Goal: Task Accomplishment & Management: Manage account settings

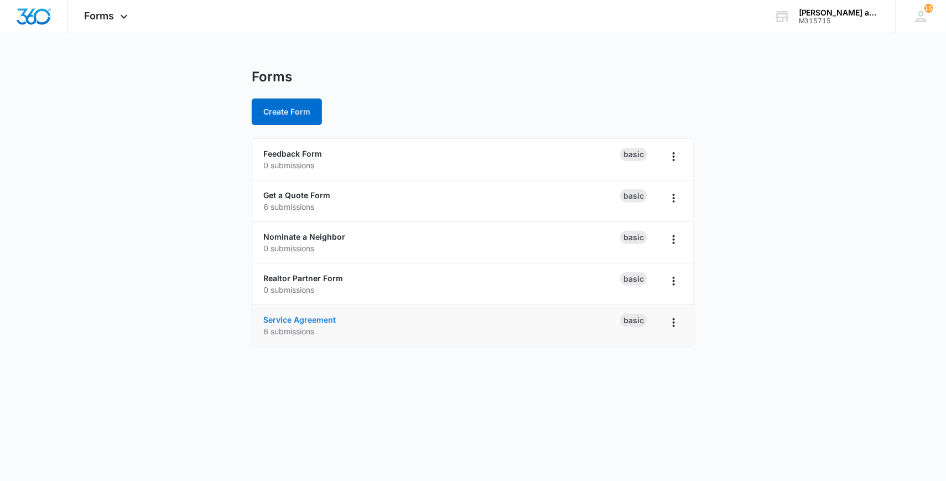
click at [309, 319] on link "Service Agreement" at bounding box center [299, 319] width 72 height 9
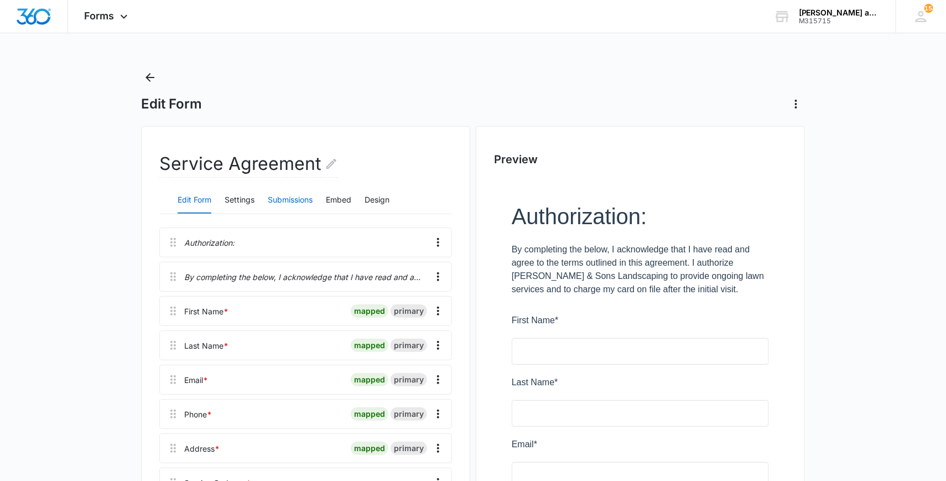
click at [286, 198] on button "Submissions" at bounding box center [290, 200] width 45 height 27
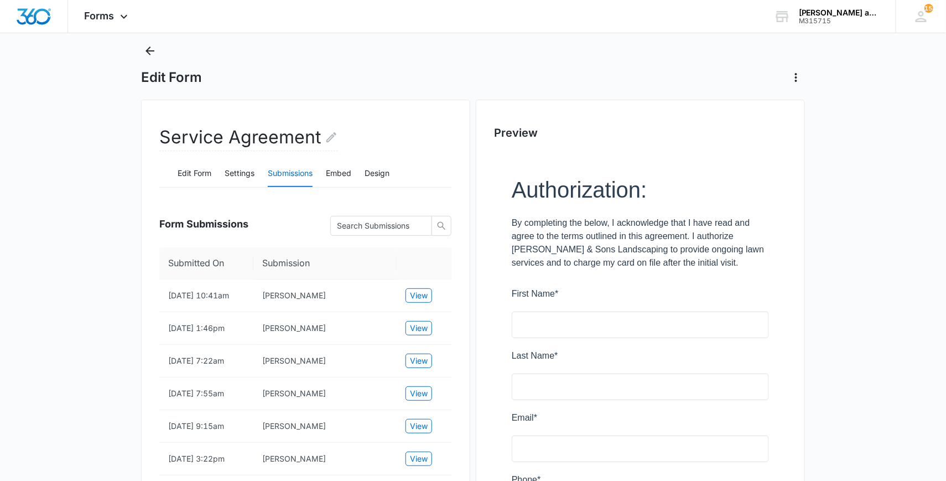
scroll to position [28, 0]
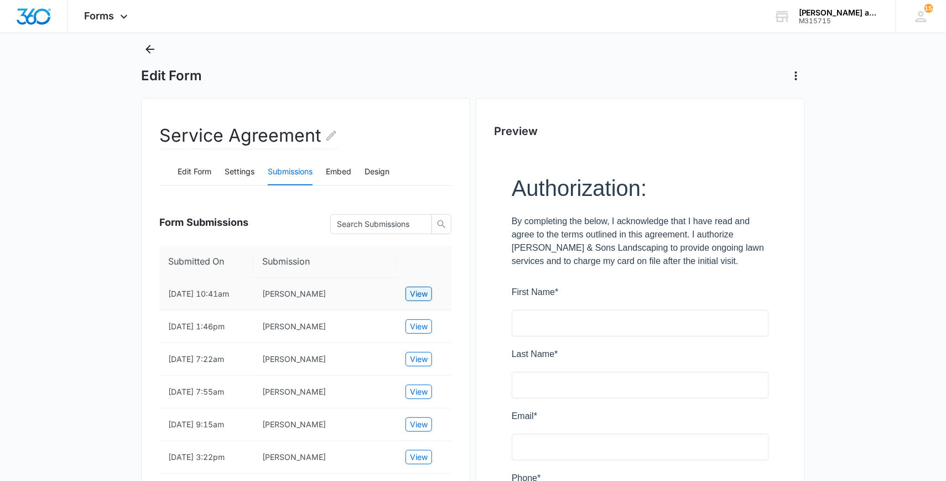
click at [414, 295] on span "View" at bounding box center [419, 294] width 18 height 12
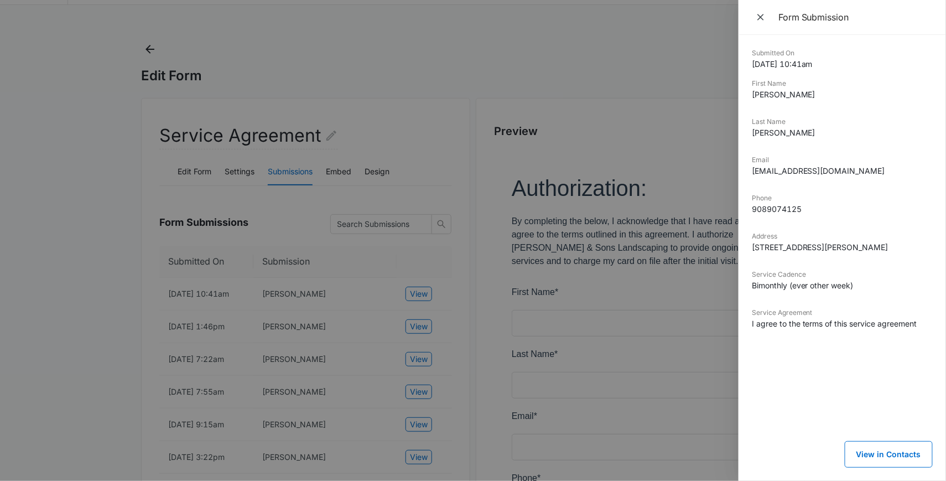
click at [810, 167] on dd "[EMAIL_ADDRESS][DOMAIN_NAME]" at bounding box center [842, 171] width 181 height 12
drag, startPoint x: 837, startPoint y: 170, endPoint x: 750, endPoint y: 172, distance: 87.4
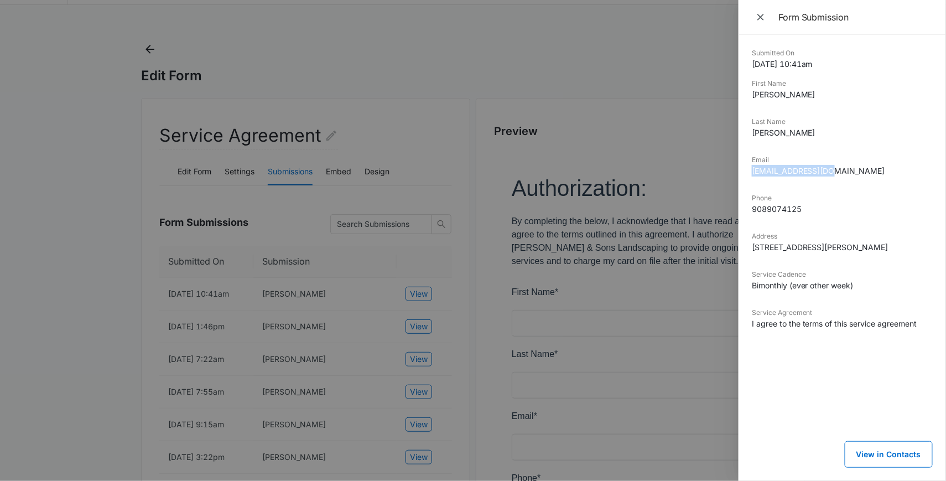
click at [750, 172] on div "Submitted On [DATE] 10:41am First Name [PERSON_NAME] Last Name [PERSON_NAME] Em…" at bounding box center [841, 258] width 207 height 446
copy dd "[EMAIL_ADDRESS][DOMAIN_NAME]"
click at [787, 171] on dd "[EMAIL_ADDRESS][DOMAIN_NAME]" at bounding box center [842, 171] width 181 height 12
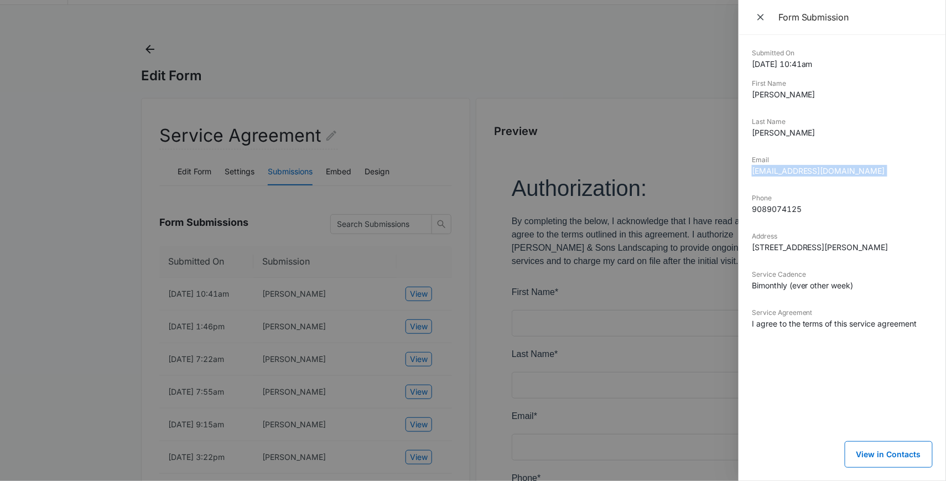
click at [799, 171] on dd "[EMAIL_ADDRESS][DOMAIN_NAME]" at bounding box center [842, 171] width 181 height 12
drag, startPoint x: 836, startPoint y: 171, endPoint x: 753, endPoint y: 171, distance: 82.4
click at [753, 171] on dd "[EMAIL_ADDRESS][DOMAIN_NAME]" at bounding box center [842, 171] width 181 height 12
copy dd "[EMAIL_ADDRESS][DOMAIN_NAME]"
click at [314, 106] on div at bounding box center [473, 240] width 946 height 481
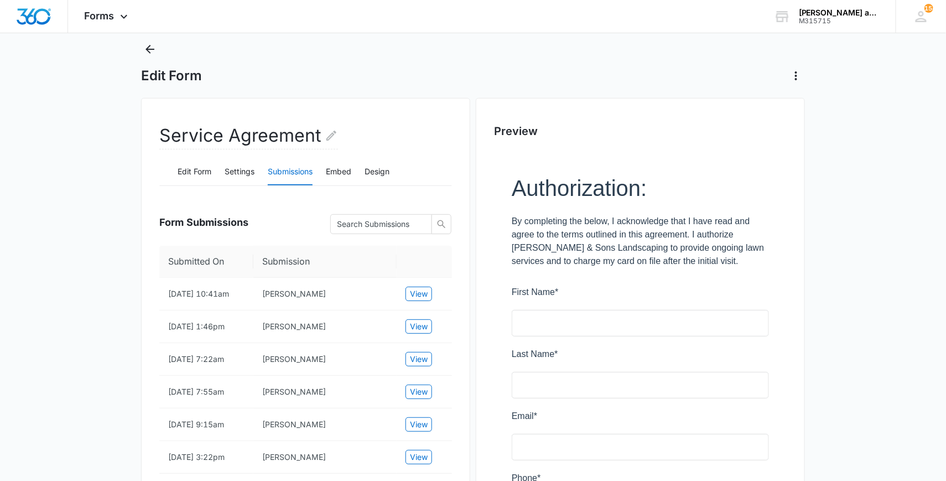
click at [163, 53] on div "Edit Form" at bounding box center [473, 62] width 664 height 44
click at [154, 50] on icon "Back" at bounding box center [149, 49] width 13 height 13
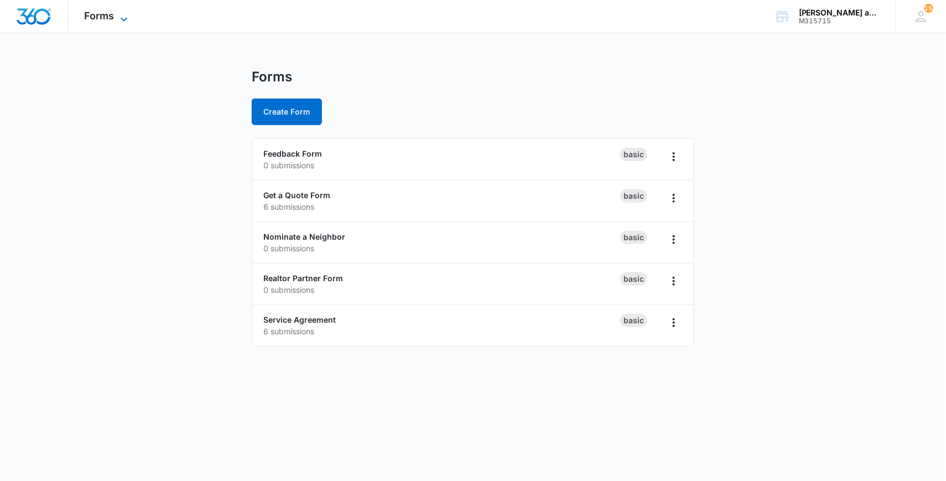
click at [111, 15] on span "Forms" at bounding box center [100, 16] width 30 height 12
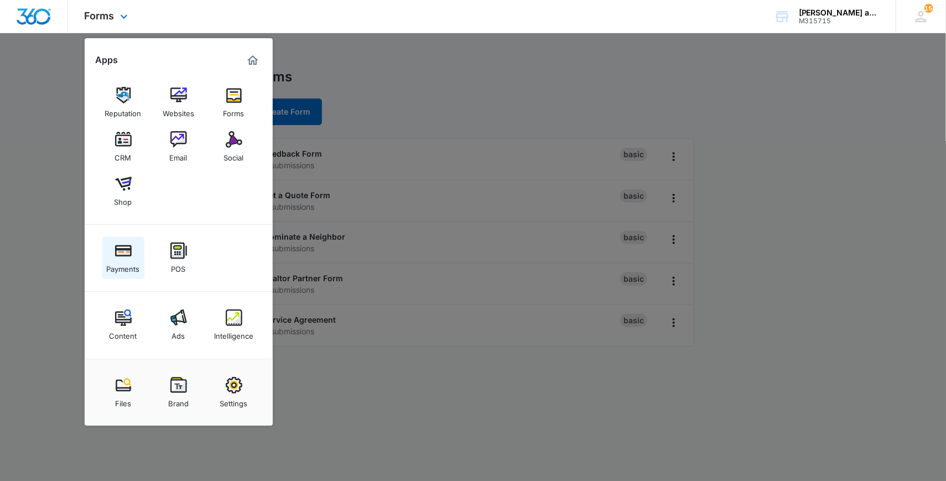
click at [126, 257] on img at bounding box center [123, 250] width 17 height 17
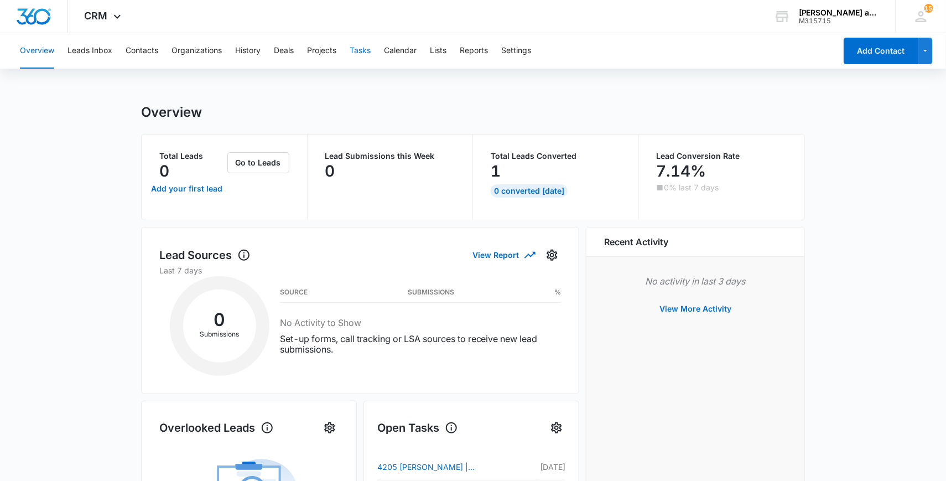
click at [362, 49] on button "Tasks" at bounding box center [360, 50] width 21 height 35
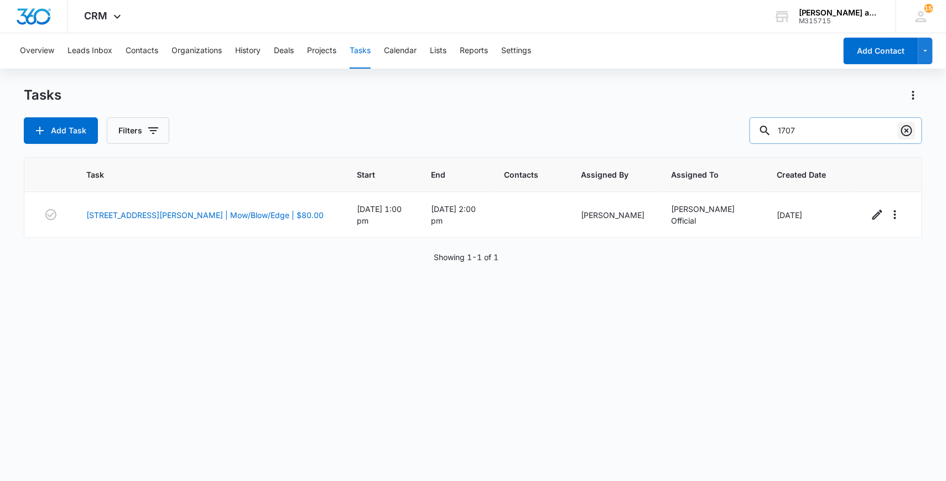
click at [909, 128] on icon "Clear" at bounding box center [906, 130] width 13 height 13
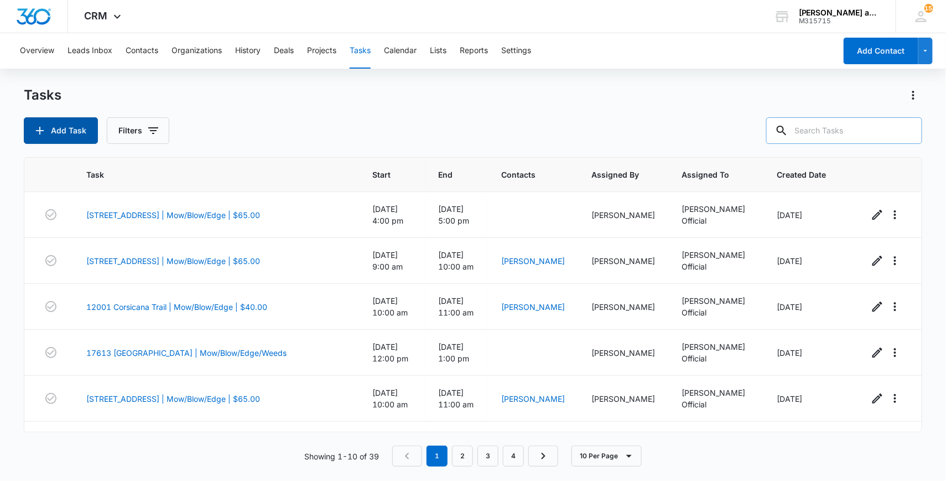
click at [38, 127] on icon "button" at bounding box center [39, 130] width 13 height 13
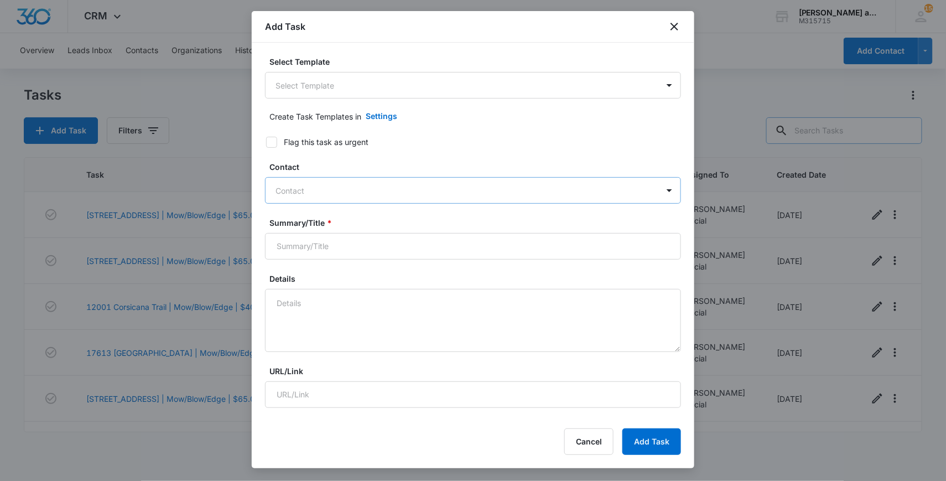
click at [404, 186] on div at bounding box center [466, 191] width 382 height 14
type input "mich"
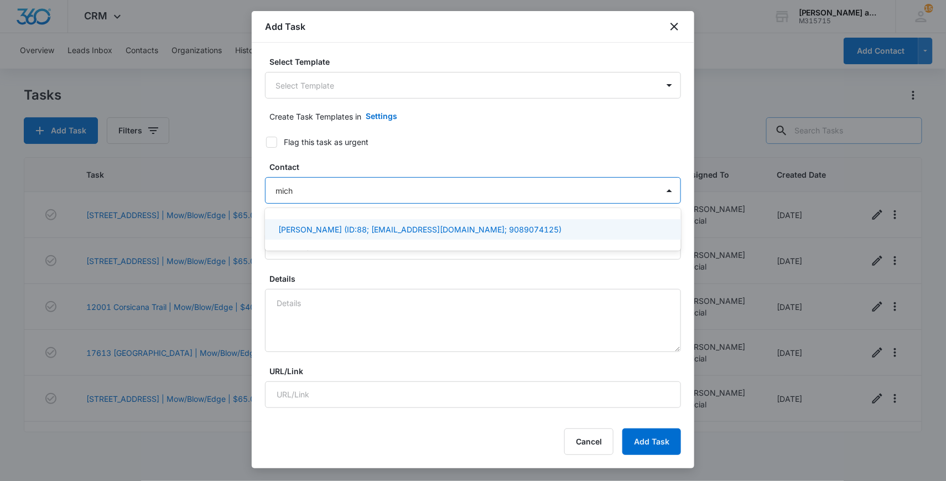
click at [378, 227] on p "[PERSON_NAME] (ID:88; [EMAIL_ADDRESS][DOMAIN_NAME]; 9089074125)" at bounding box center [419, 229] width 283 height 12
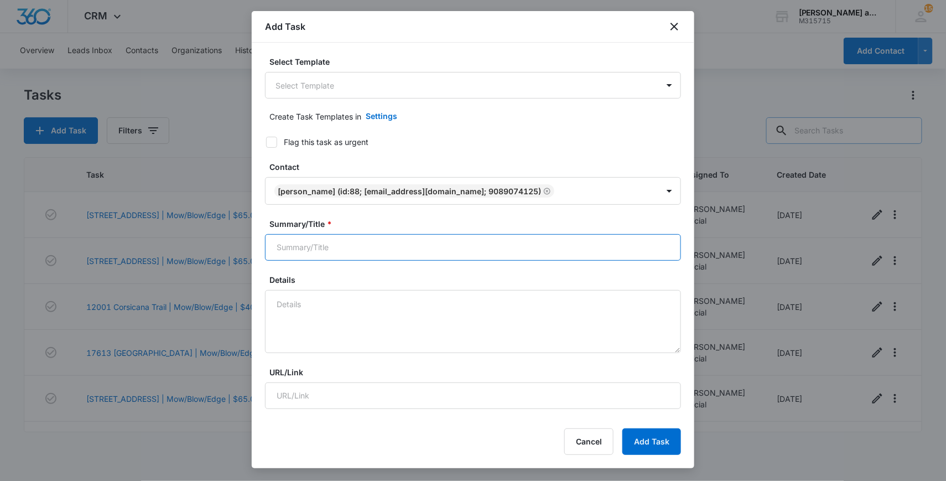
click at [357, 239] on input "Summary/Title *" at bounding box center [473, 247] width 416 height 27
click at [278, 245] on input "Mow/Blow/Edge" at bounding box center [473, 247] width 416 height 27
click at [275, 245] on input "Mow/Blow/Edge" at bounding box center [473, 247] width 416 height 27
click at [413, 242] on input "3010 Siskin Dr | Mow/Blow/Edge" at bounding box center [473, 247] width 416 height 27
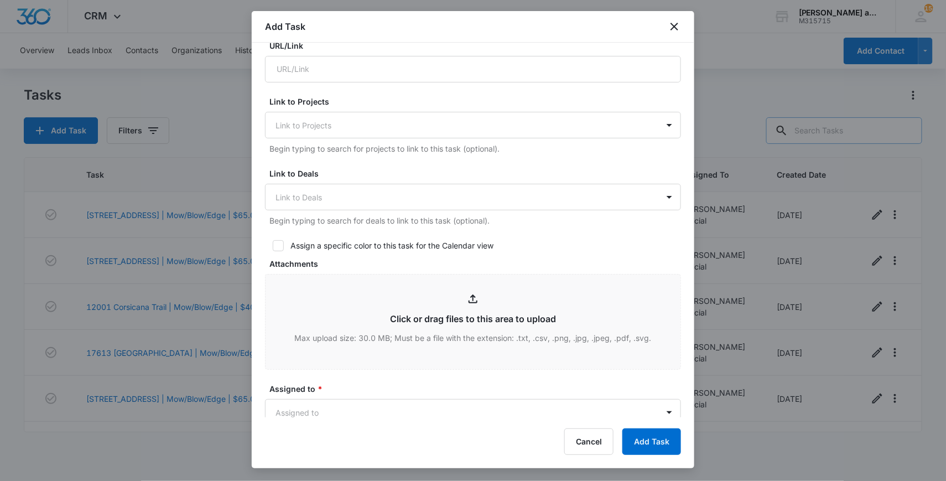
scroll to position [379, 0]
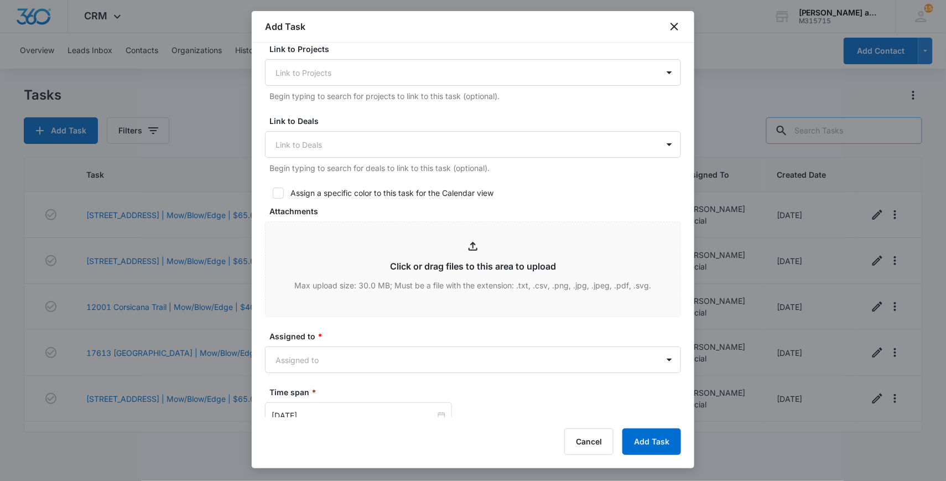
type input "3010 Siskin Dr | Mow/Blow/Edge | $55.00"
click at [275, 188] on icon at bounding box center [278, 193] width 10 height 10
click at [273, 189] on input "Assign a specific color to this task for the Calendar view" at bounding box center [269, 193] width 8 height 8
checkbox input "true"
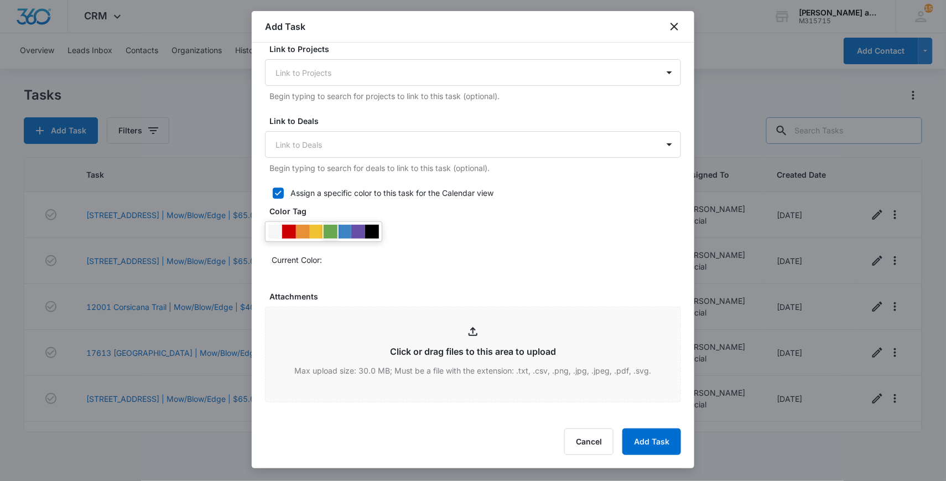
click at [332, 227] on div at bounding box center [331, 232] width 14 height 14
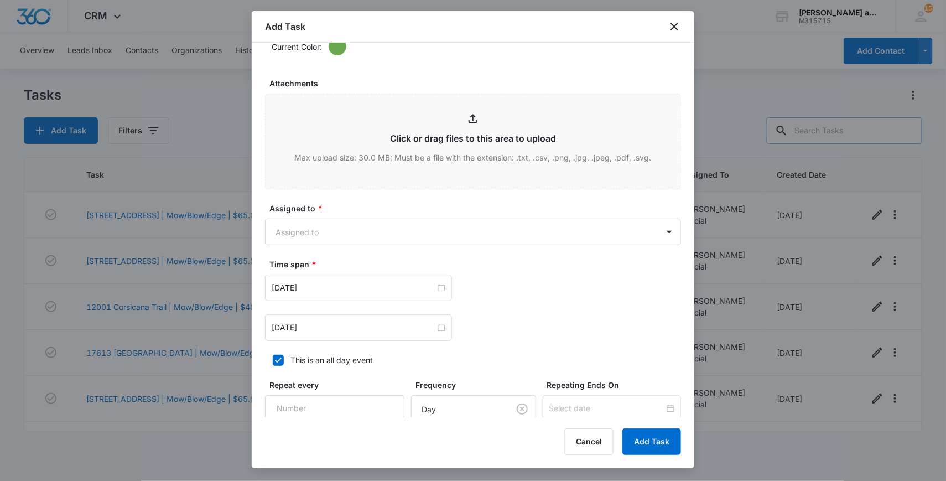
scroll to position [598, 0]
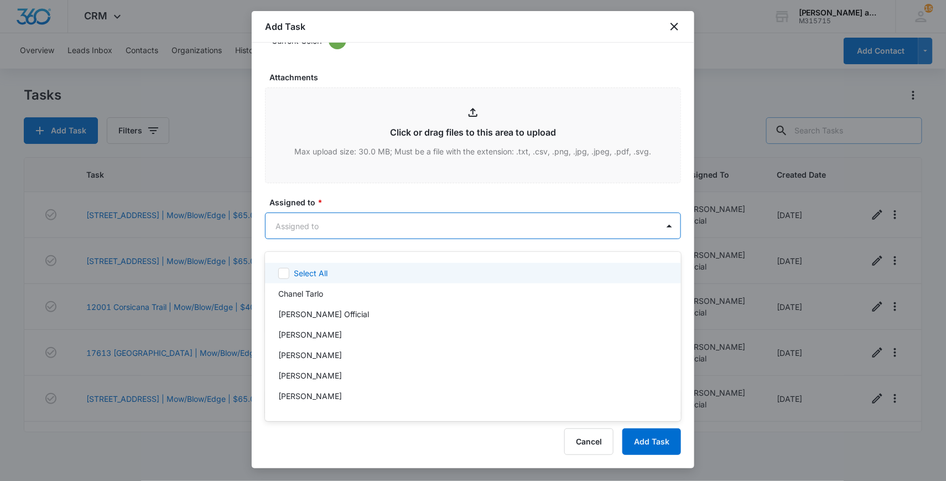
click at [440, 230] on body "CRM Apps Reputation Websites Forms CRM Email Social Shop Payments POS Content A…" at bounding box center [473, 240] width 946 height 481
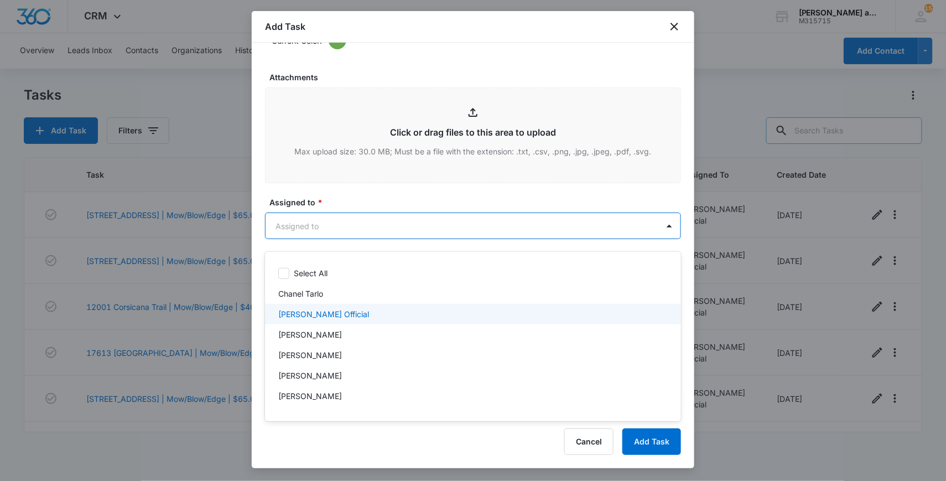
click at [384, 306] on div "Eduardo Official" at bounding box center [473, 314] width 416 height 20
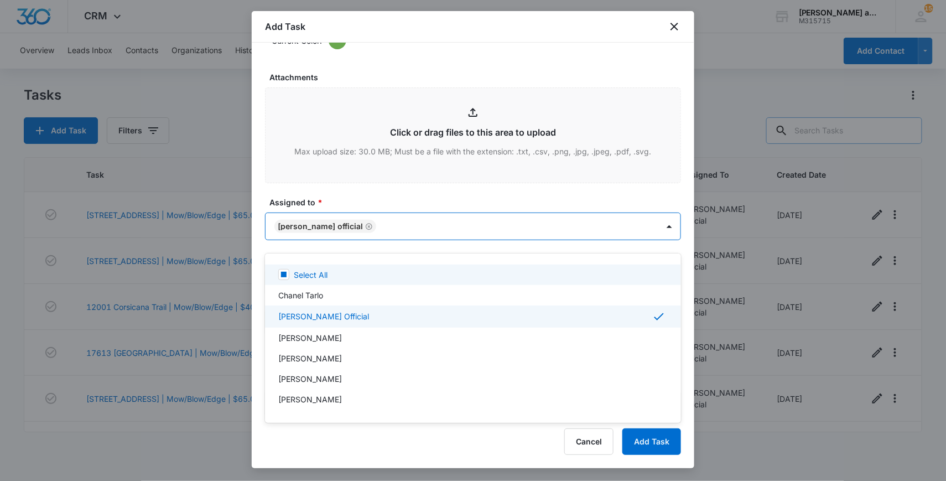
click at [688, 209] on div at bounding box center [473, 240] width 946 height 481
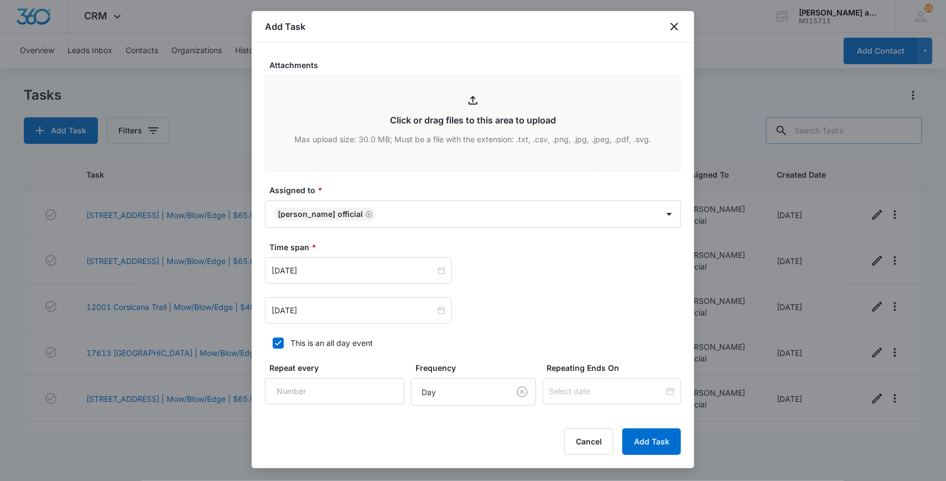
scroll to position [620, 0]
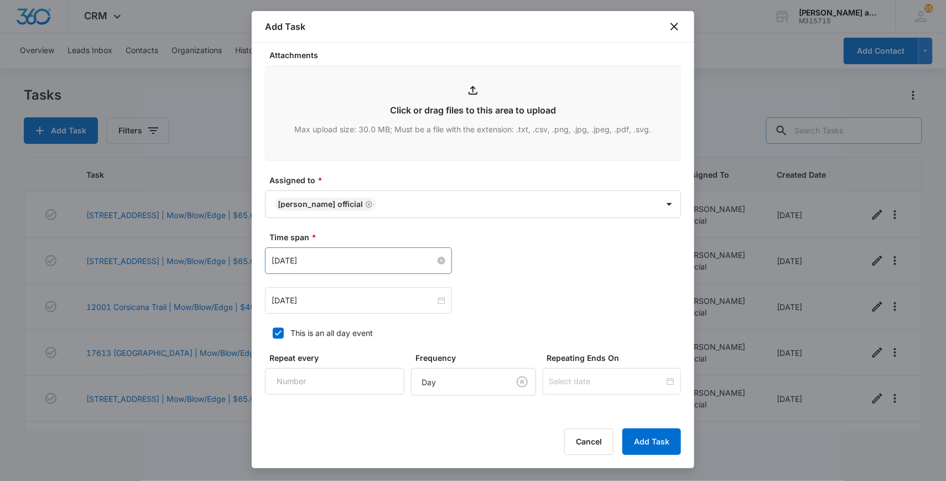
click at [384, 265] on input "Aug 11, 2025" at bounding box center [354, 260] width 164 height 12
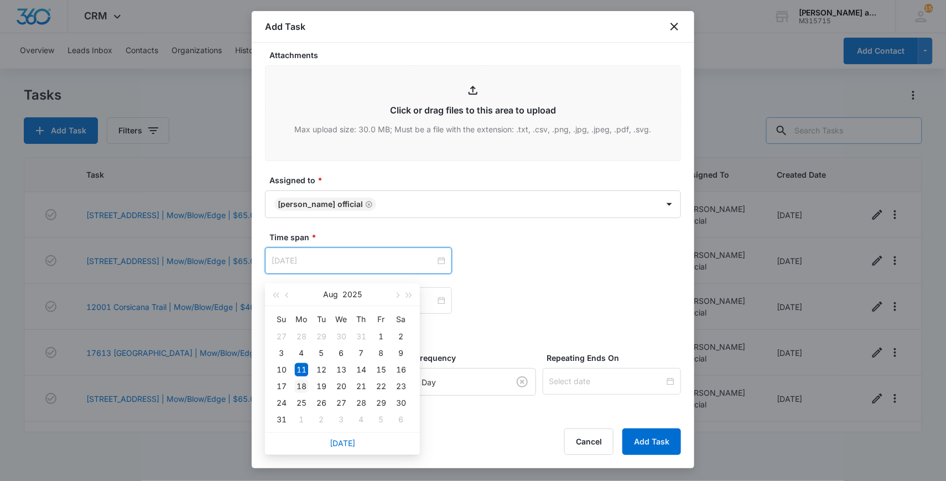
type input "Aug 18, 2025"
click at [301, 387] on div "18" at bounding box center [301, 385] width 13 height 13
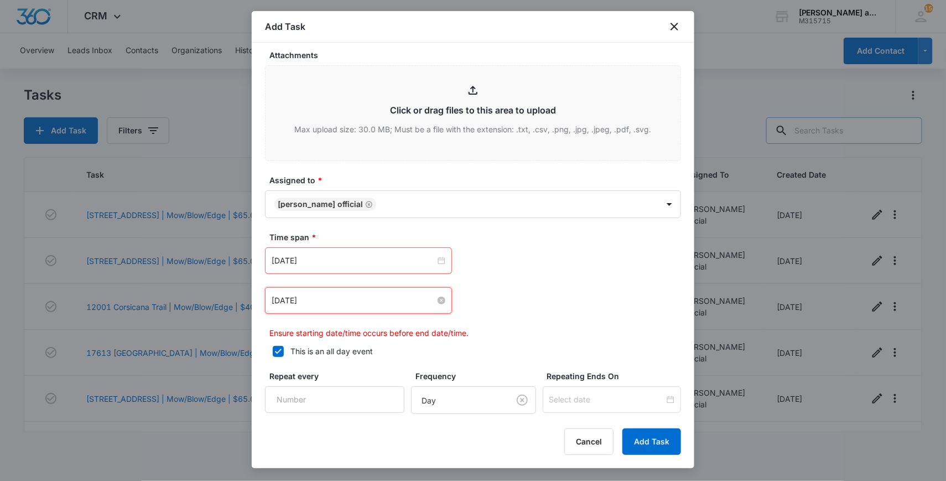
click at [360, 306] on input "Aug 11, 2025" at bounding box center [354, 300] width 164 height 12
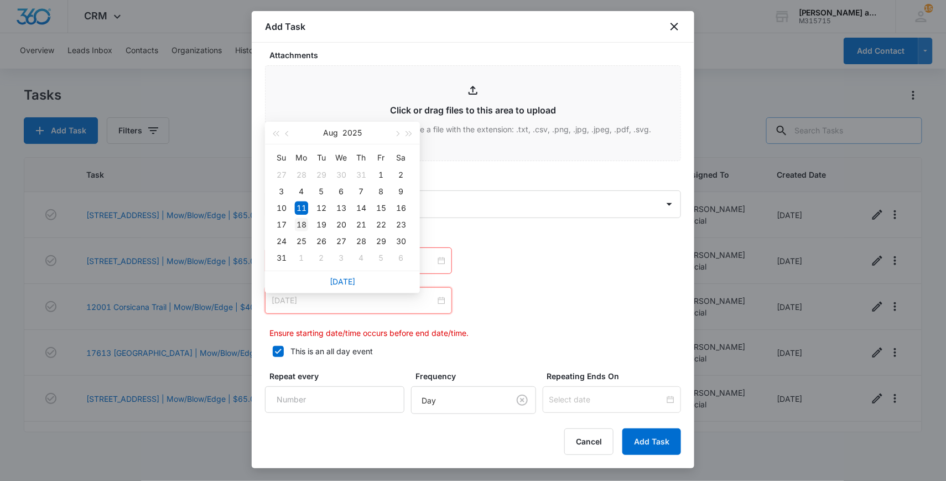
type input "Aug 18, 2025"
click at [300, 222] on div "18" at bounding box center [301, 224] width 13 height 13
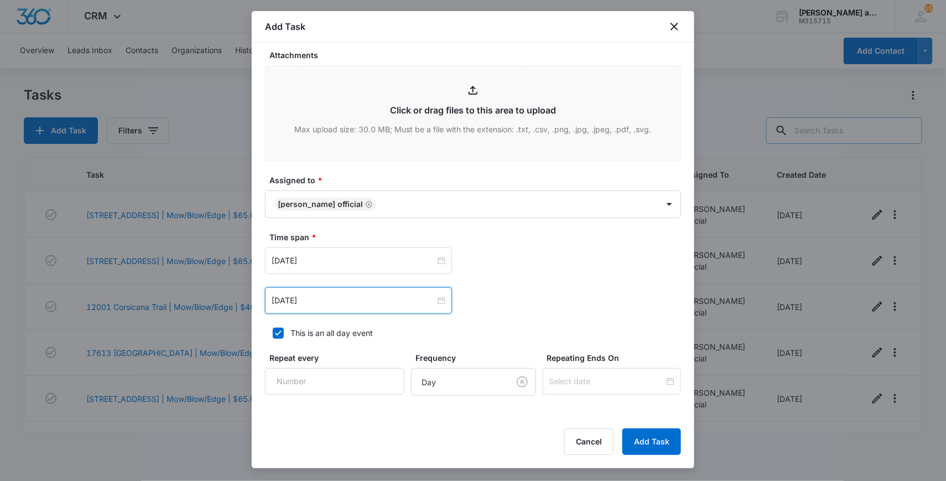
click at [277, 339] on div at bounding box center [278, 332] width 11 height 11
click at [273, 337] on input "This is an all day event" at bounding box center [269, 333] width 8 height 8
checkbox input "false"
type input "12:00 am"
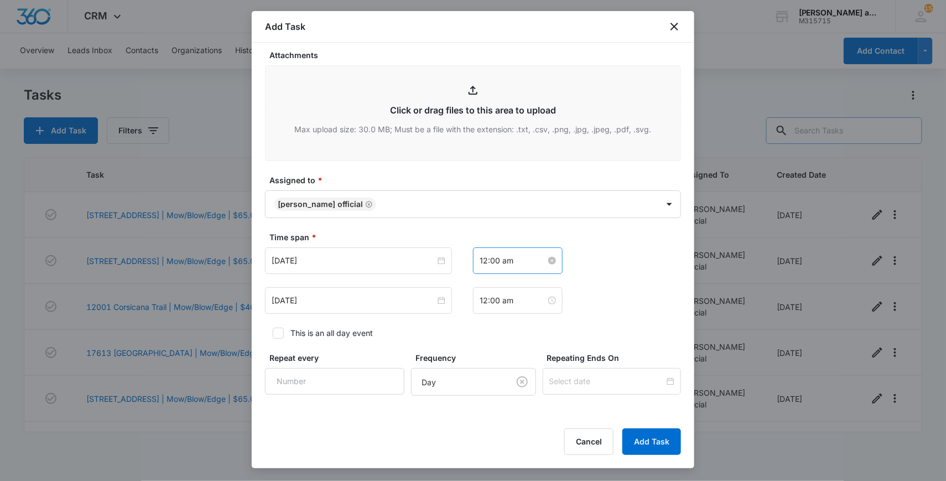
click at [482, 267] on input "12:00 am" at bounding box center [513, 260] width 66 height 12
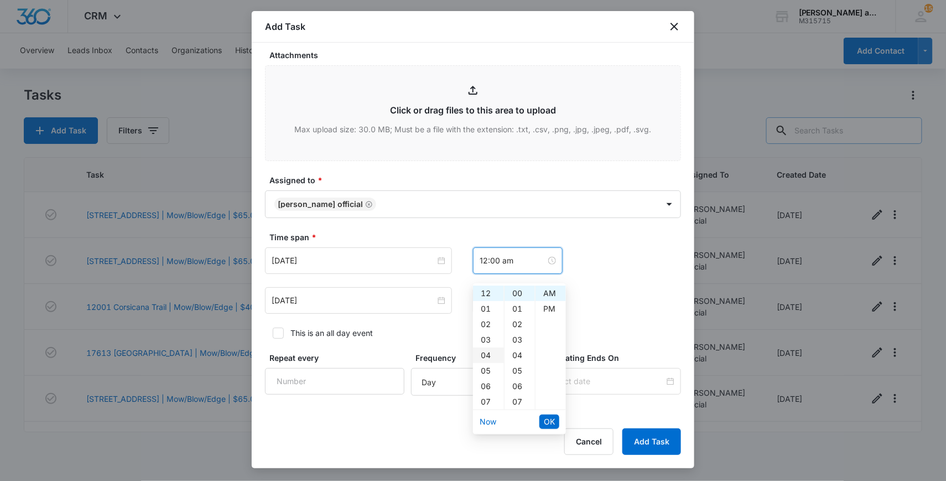
click at [486, 356] on div "04" at bounding box center [488, 354] width 31 height 15
click at [548, 304] on div "PM" at bounding box center [550, 308] width 30 height 15
type input "4:00 pm"
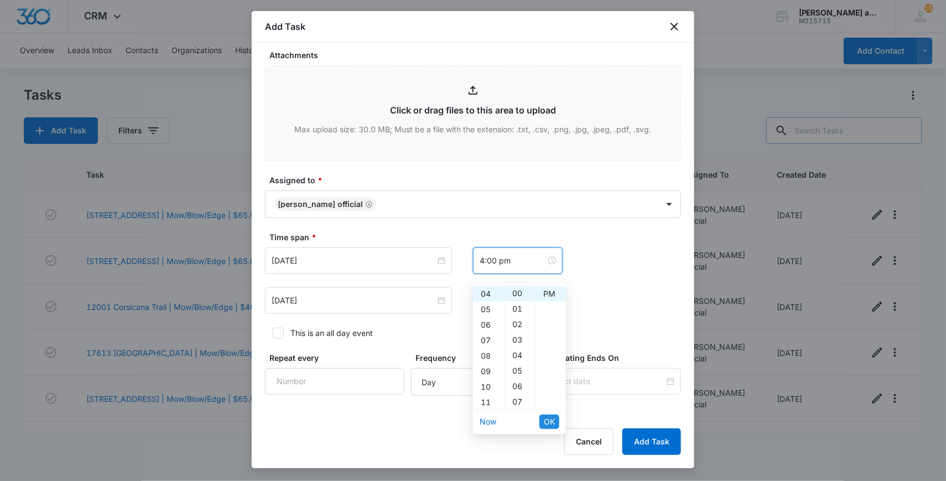
click at [549, 420] on span "OK" at bounding box center [549, 421] width 11 height 12
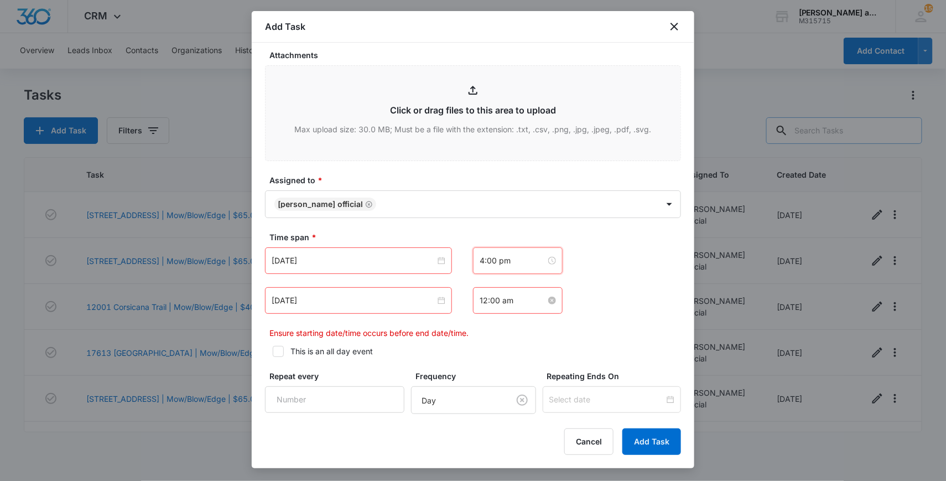
click at [482, 306] on input "12:00 am" at bounding box center [513, 300] width 66 height 12
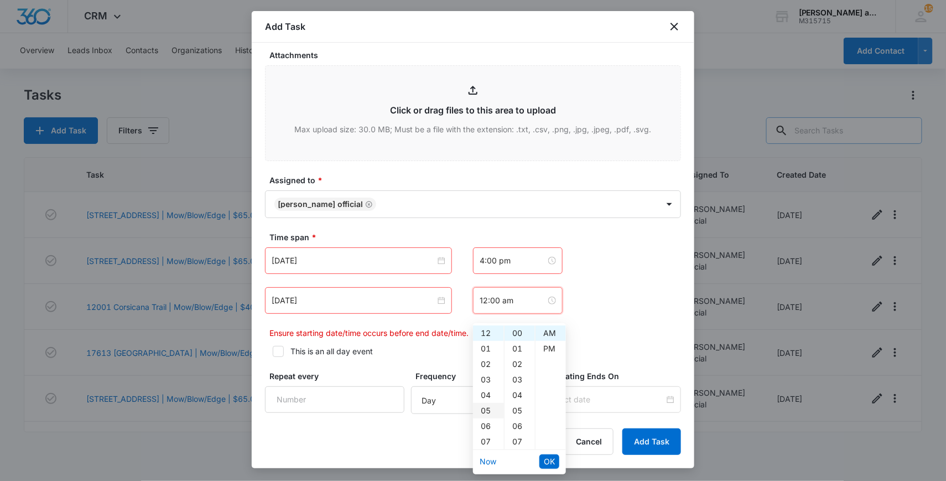
click at [486, 410] on div "05" at bounding box center [488, 410] width 31 height 15
click at [551, 345] on div "PM" at bounding box center [550, 348] width 30 height 15
type input "5:00 pm"
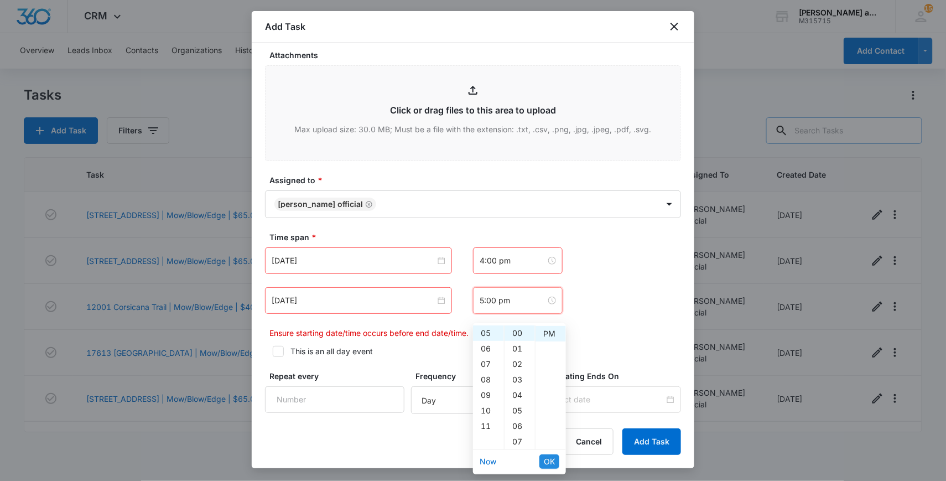
click at [549, 460] on span "OK" at bounding box center [549, 461] width 11 height 12
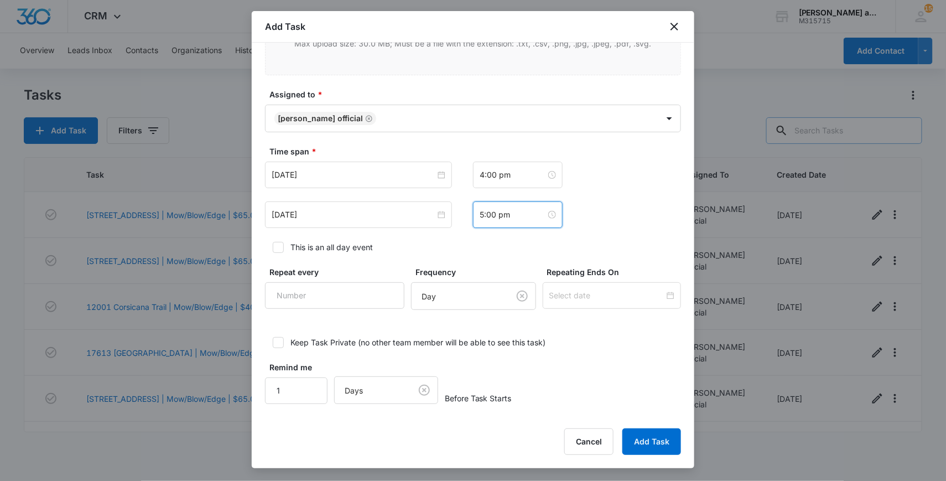
scroll to position [712, 0]
click at [382, 293] on input "1" at bounding box center [334, 295] width 139 height 27
type input "2"
click at [382, 293] on input "2" at bounding box center [334, 295] width 139 height 27
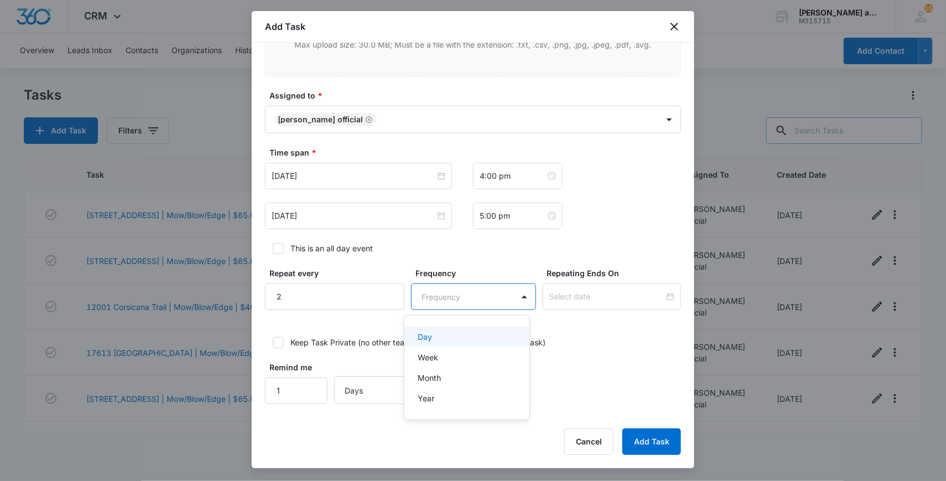
click at [517, 296] on body "CRM Apps Reputation Websites Forms CRM Email Social Shop Payments POS Content A…" at bounding box center [473, 240] width 946 height 481
click at [459, 355] on div "Week" at bounding box center [466, 357] width 96 height 12
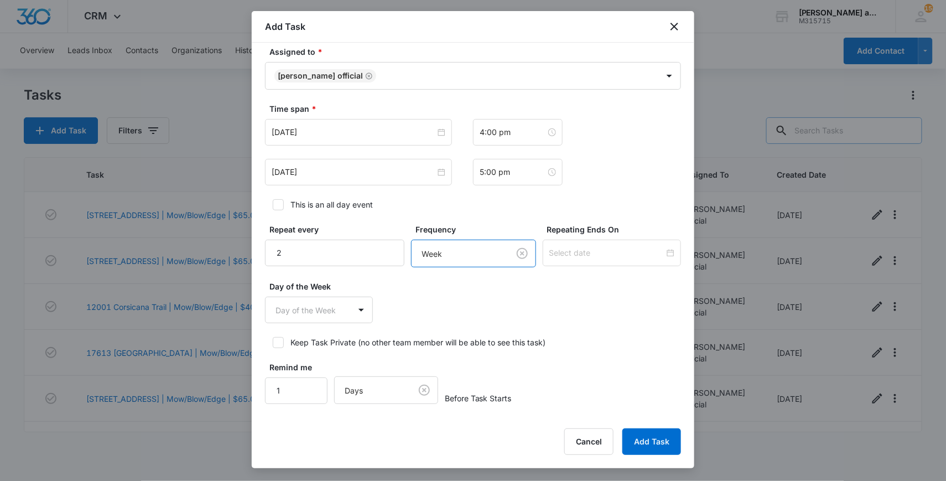
scroll to position [754, 0]
click at [654, 441] on button "Add Task" at bounding box center [651, 441] width 59 height 27
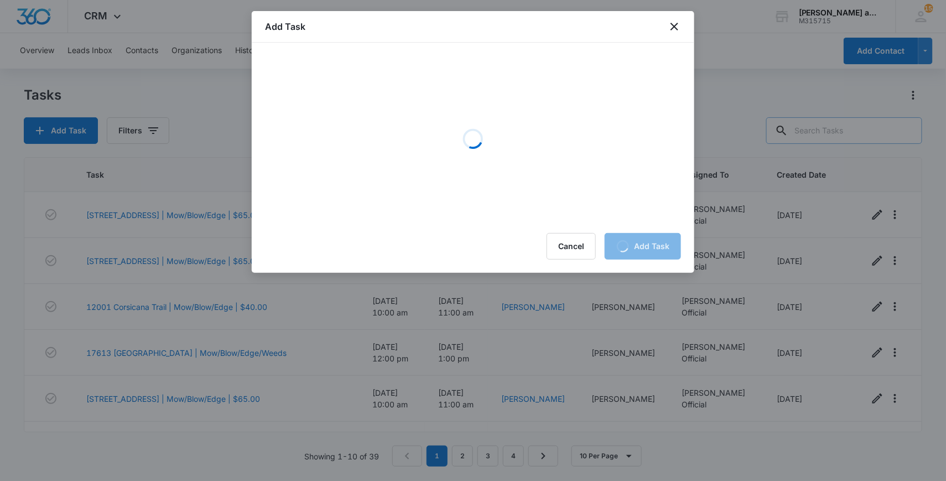
scroll to position [0, 0]
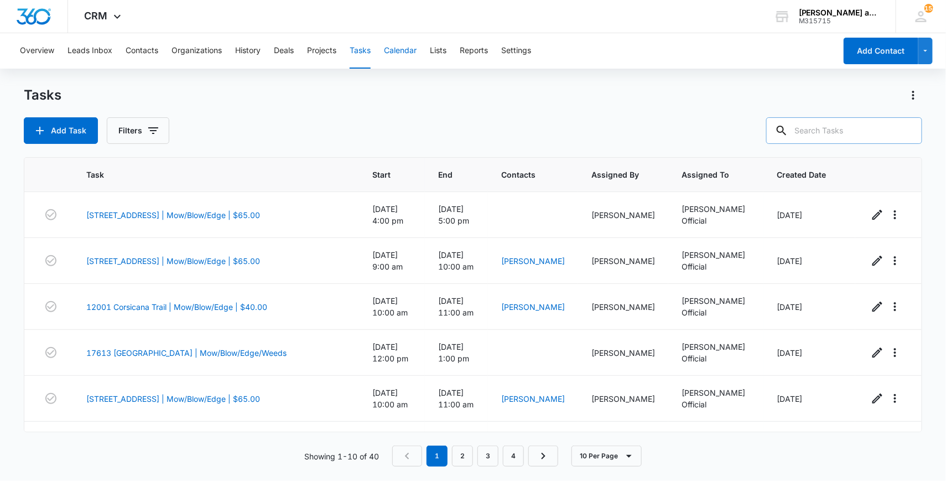
click at [399, 60] on button "Calendar" at bounding box center [400, 50] width 33 height 35
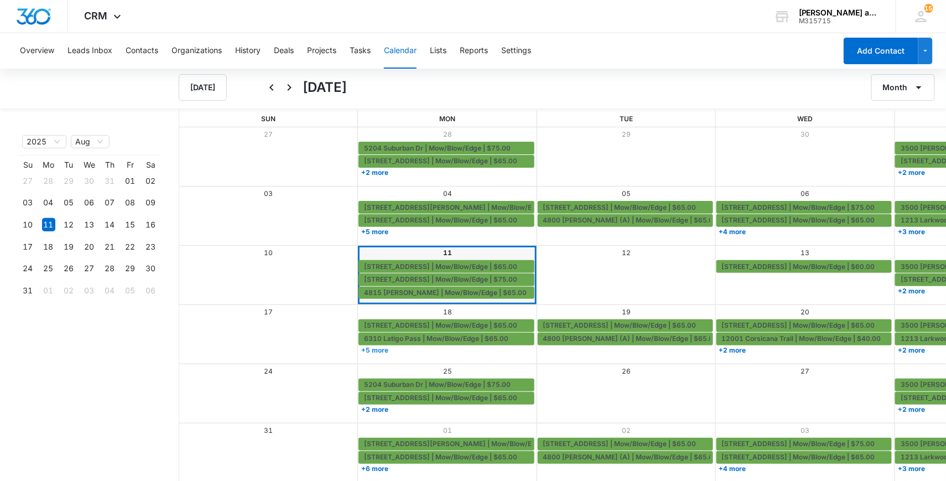
click at [358, 349] on link "+5 more" at bounding box center [445, 350] width 175 height 8
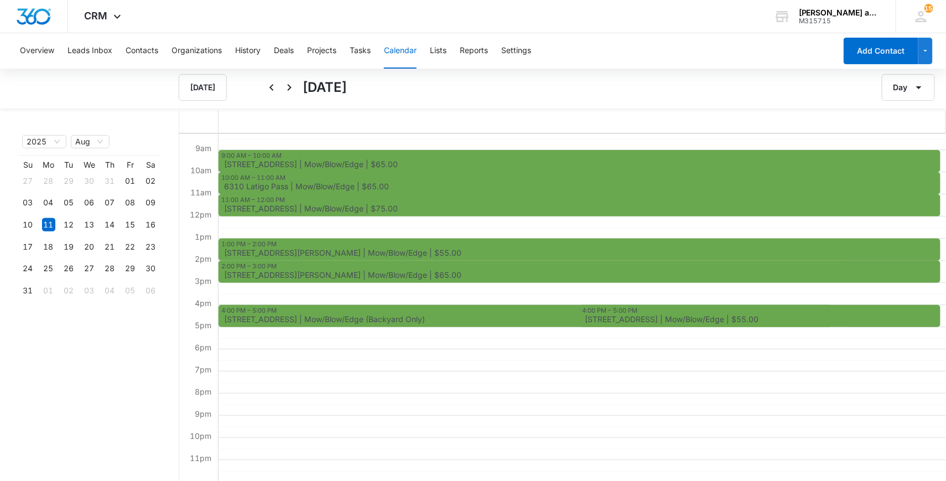
scroll to position [183, 0]
click at [363, 54] on button "Tasks" at bounding box center [360, 50] width 21 height 35
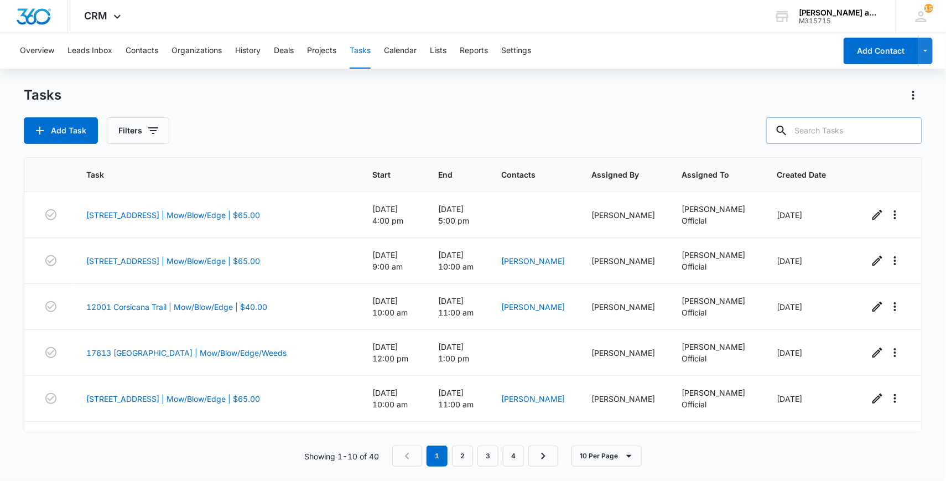
click at [827, 137] on input "text" at bounding box center [844, 130] width 156 height 27
type input "3010"
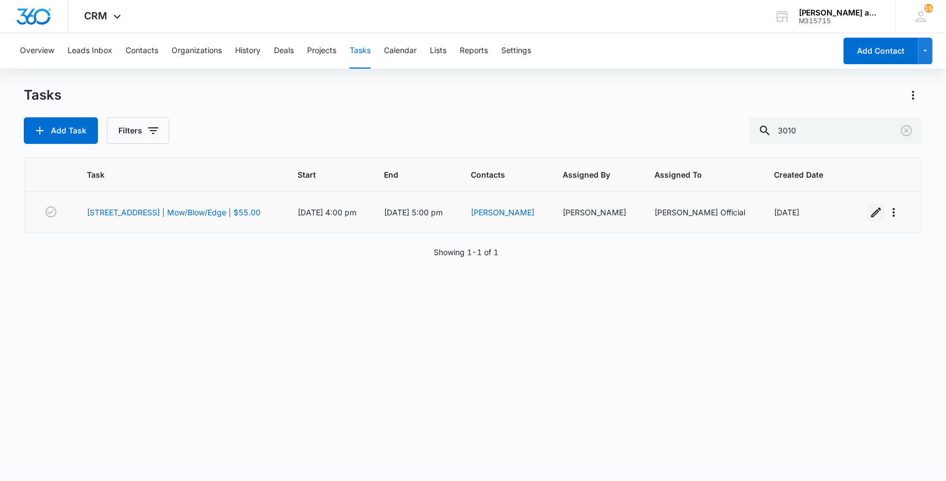
click at [871, 212] on icon "button" at bounding box center [876, 212] width 13 height 13
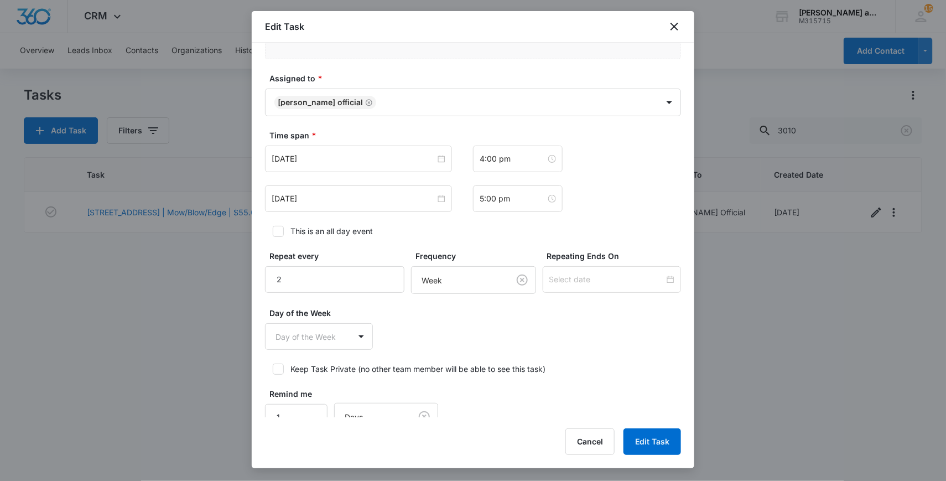
scroll to position [659, 0]
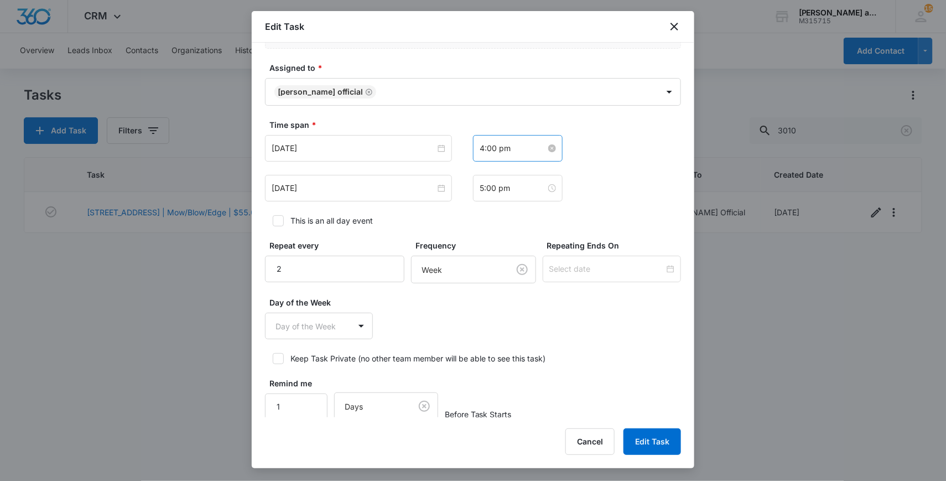
click at [482, 154] on input "4:00 pm" at bounding box center [513, 148] width 66 height 12
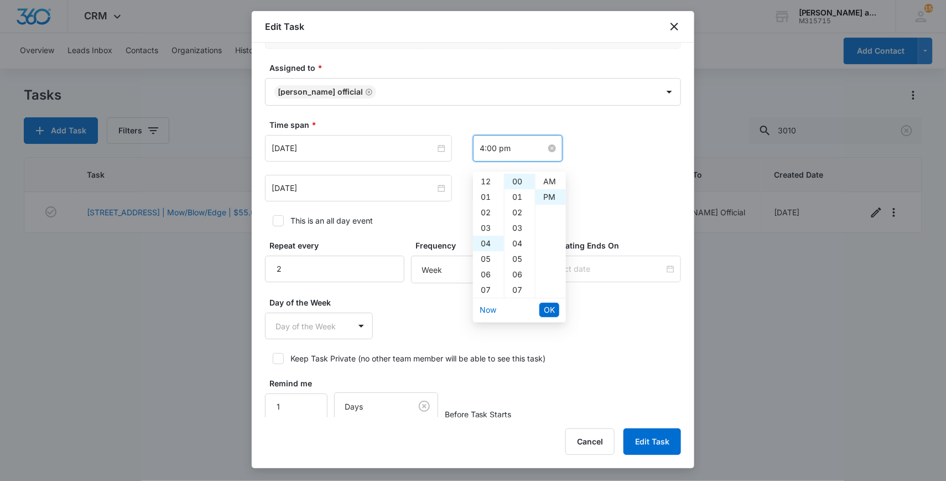
scroll to position [15, 0]
click at [486, 207] on div "03" at bounding box center [488, 203] width 31 height 15
type input "3:00 pm"
click at [544, 183] on div "PM" at bounding box center [550, 181] width 30 height 15
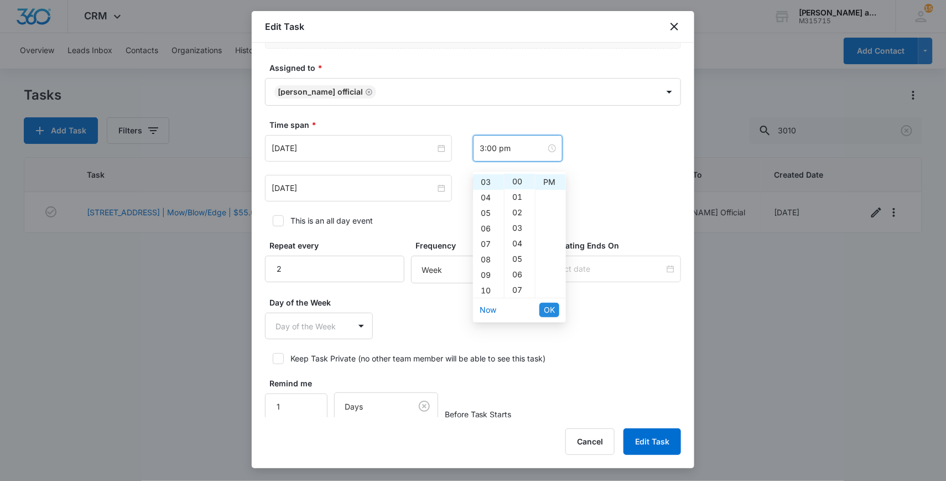
click at [551, 309] on span "OK" at bounding box center [549, 310] width 11 height 12
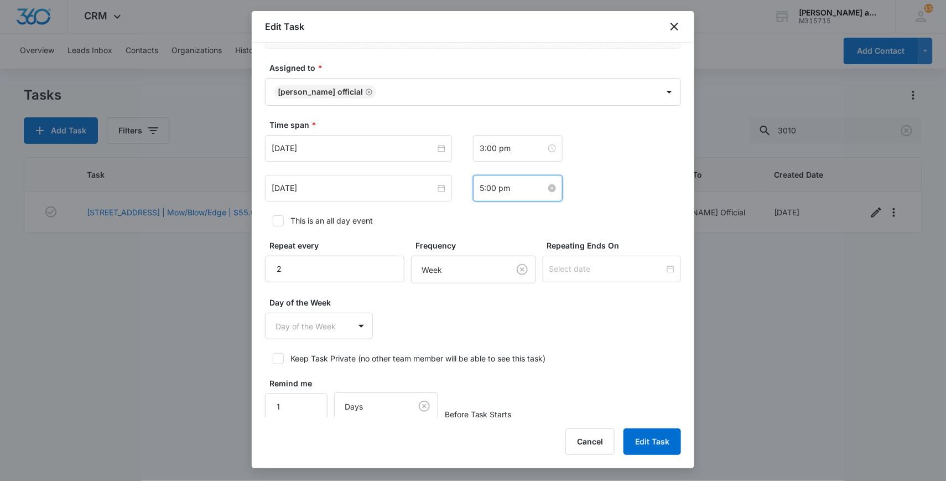
click at [481, 194] on input "5:00 pm" at bounding box center [513, 188] width 66 height 12
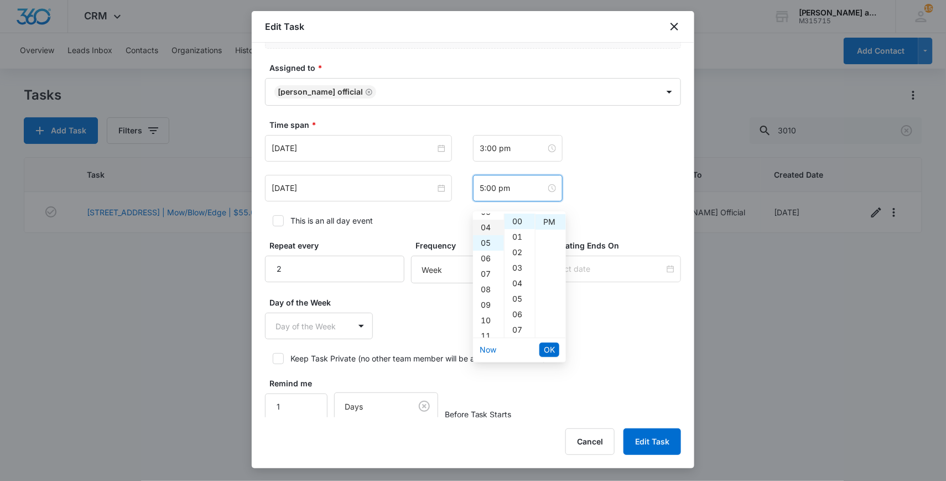
click at [486, 227] on div "04" at bounding box center [488, 227] width 31 height 15
type input "4:00 pm"
click at [546, 222] on div "PM" at bounding box center [550, 221] width 30 height 15
click at [551, 348] on span "OK" at bounding box center [549, 350] width 11 height 12
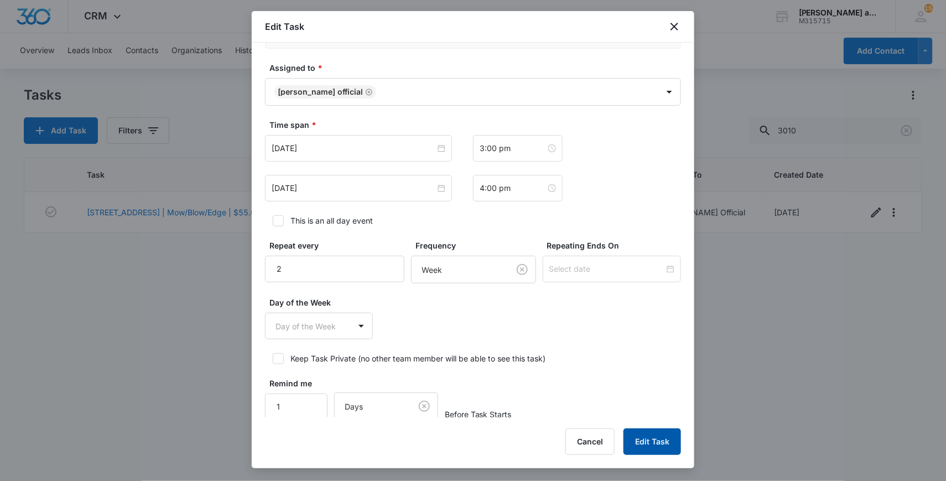
click at [655, 444] on button "Edit Task" at bounding box center [652, 441] width 58 height 27
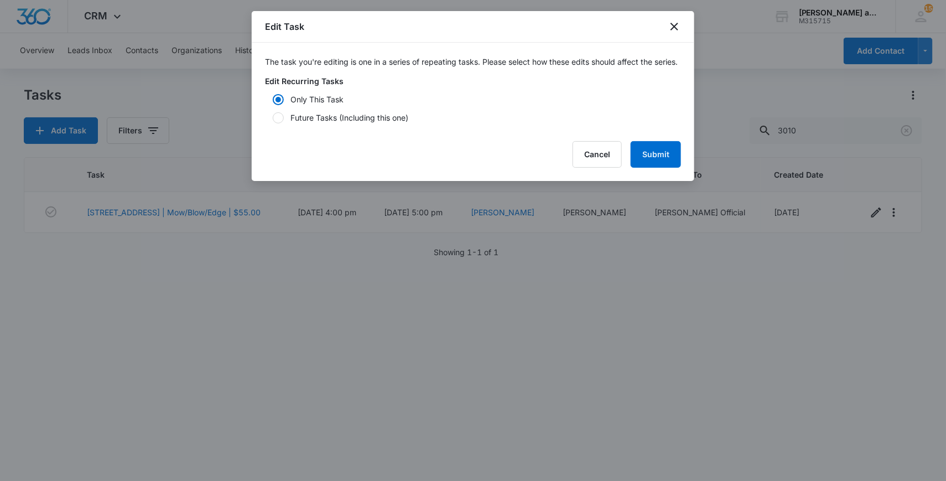
click at [310, 123] on div "Future Tasks (Including this one)" at bounding box center [349, 118] width 118 height 12
click at [273, 122] on input "Future Tasks (Including this one)" at bounding box center [269, 118] width 8 height 8
radio input "false"
radio input "true"
click at [652, 164] on button "Submit" at bounding box center [656, 154] width 50 height 27
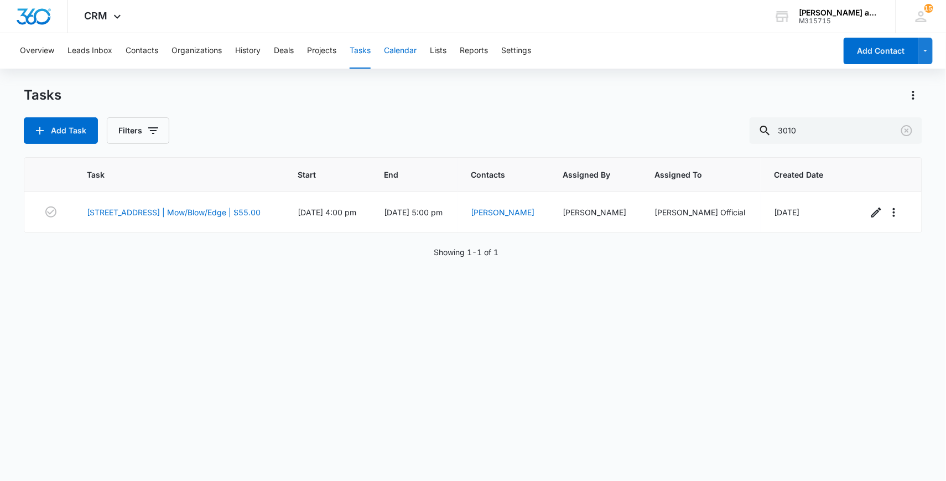
click at [403, 54] on button "Calendar" at bounding box center [400, 50] width 33 height 35
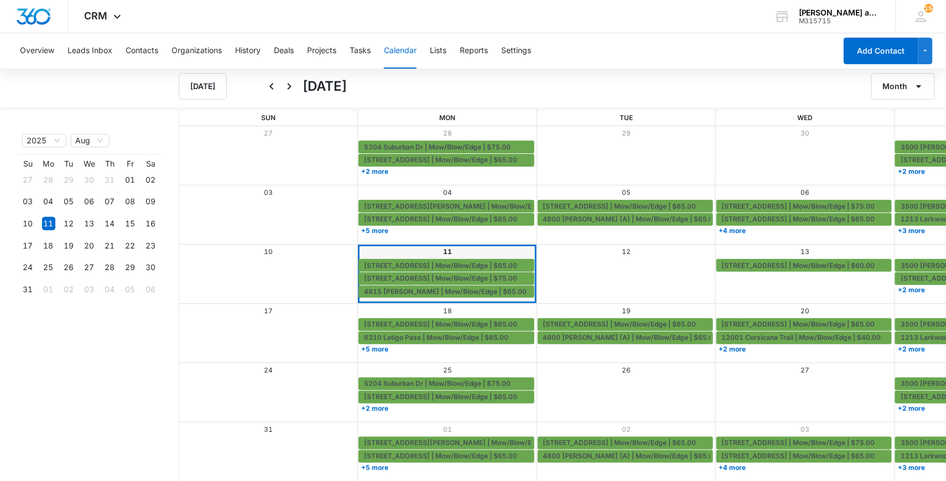
scroll to position [1, 0]
click at [358, 348] on link "+5 more" at bounding box center [445, 349] width 175 height 8
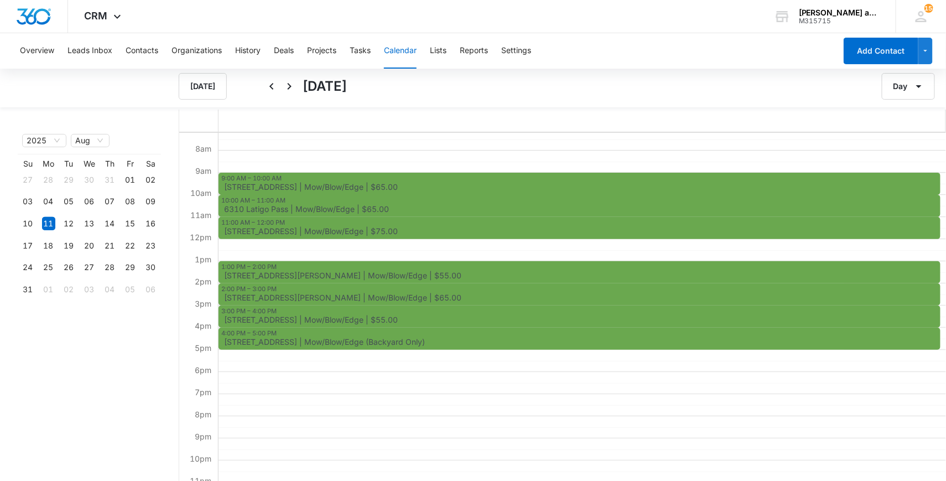
scroll to position [149, 0]
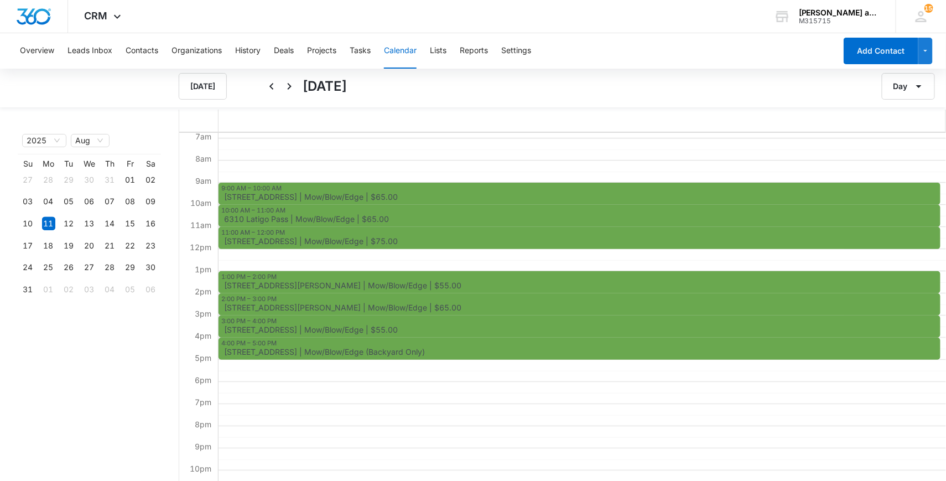
click at [400, 50] on button "Calendar" at bounding box center [400, 50] width 33 height 35
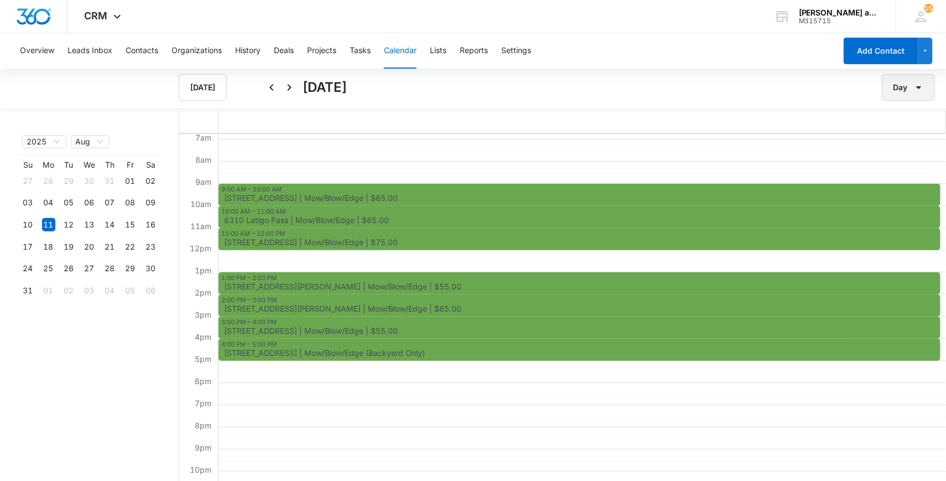
click at [925, 88] on icon "button" at bounding box center [918, 87] width 13 height 13
click at [900, 126] on div "Month" at bounding box center [893, 123] width 29 height 8
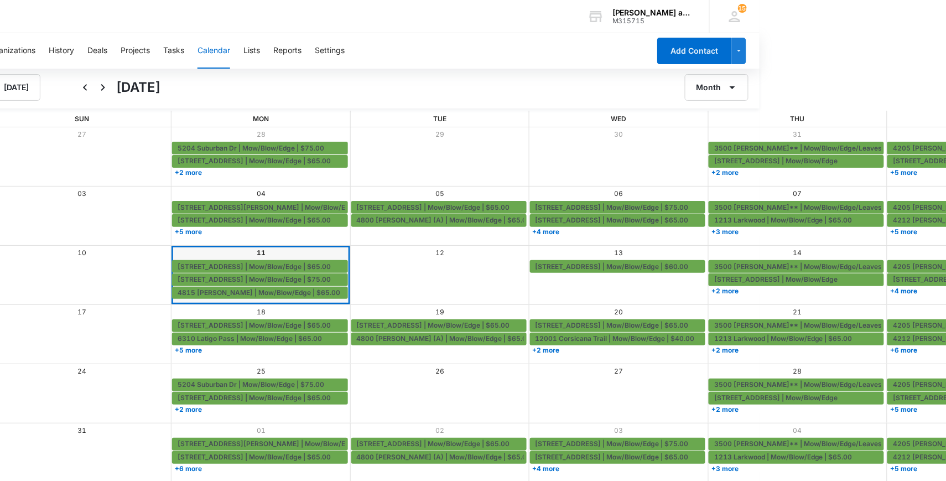
scroll to position [0, 198]
